Goal: Information Seeking & Learning: Learn about a topic

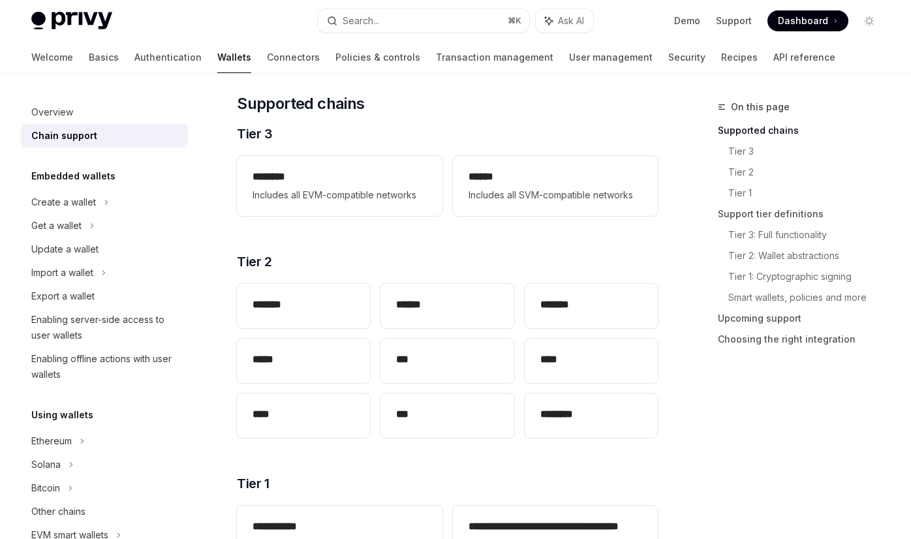
scroll to position [175, 0]
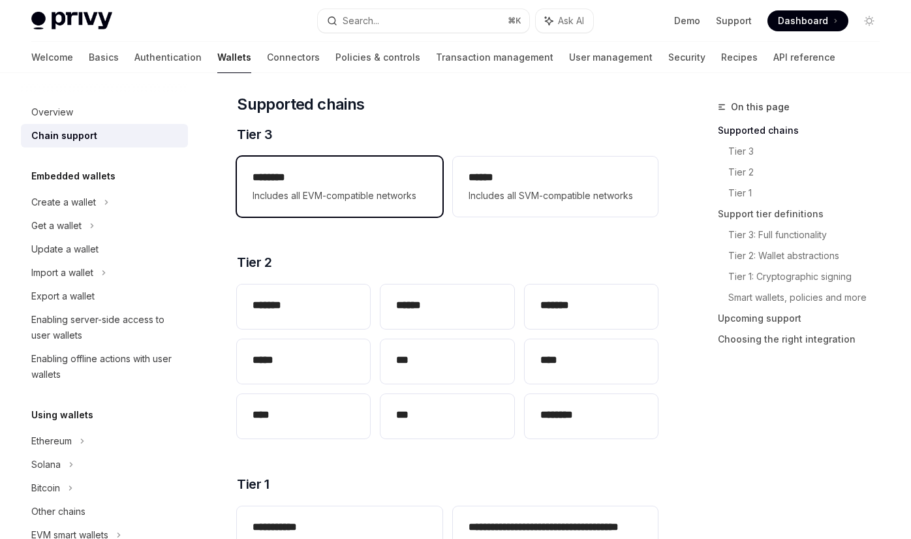
click at [333, 192] on span "Includes all EVM-compatible networks" at bounding box center [338, 196] width 173 height 16
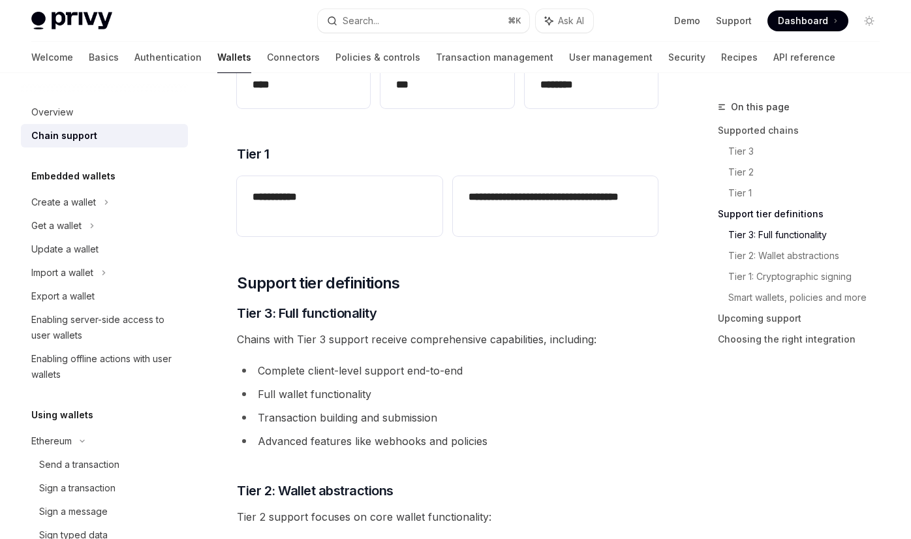
scroll to position [490, 0]
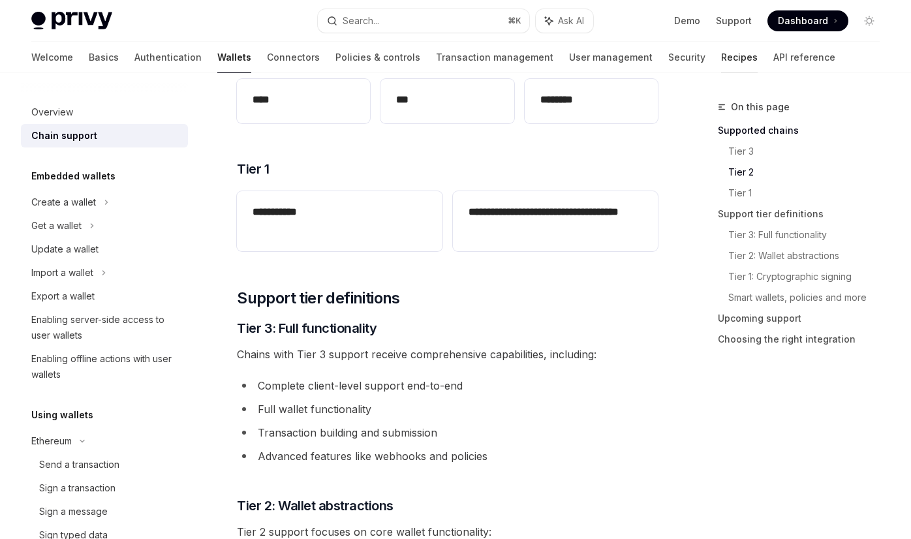
click at [721, 57] on link "Recipes" at bounding box center [739, 57] width 37 height 31
type textarea "*"
